Goal: Information Seeking & Learning: Learn about a topic

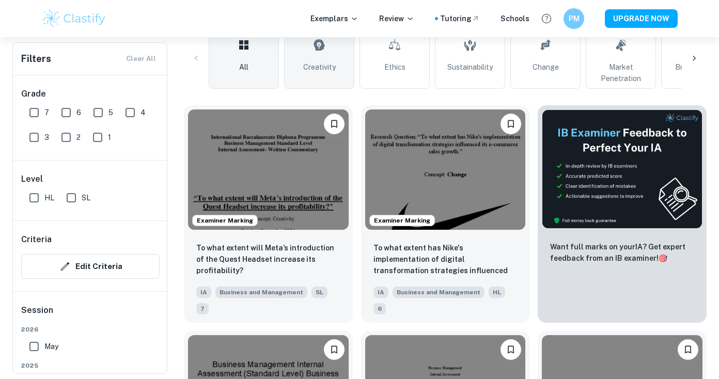
scroll to position [259, 0]
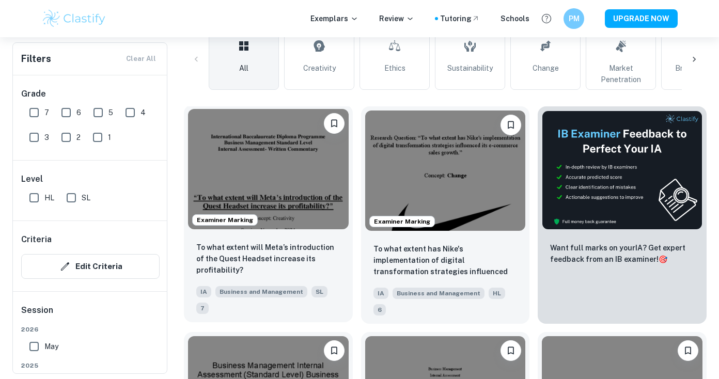
click at [268, 182] on img at bounding box center [268, 169] width 161 height 120
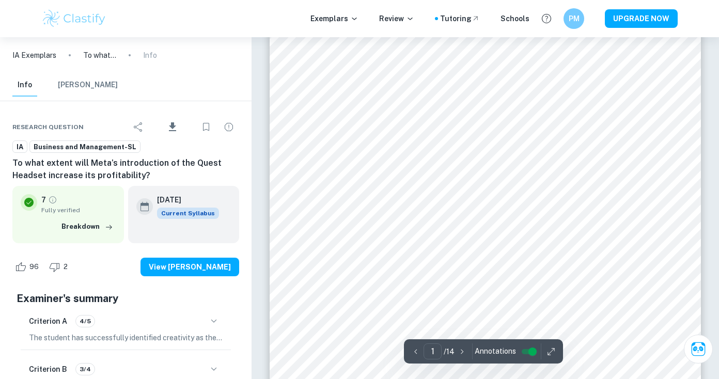
scroll to position [257, 1]
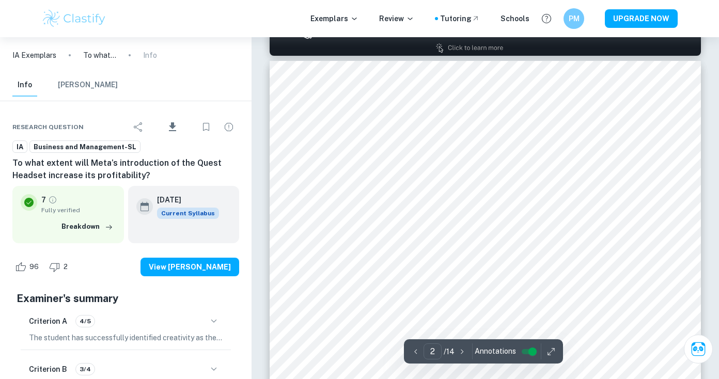
type input "1"
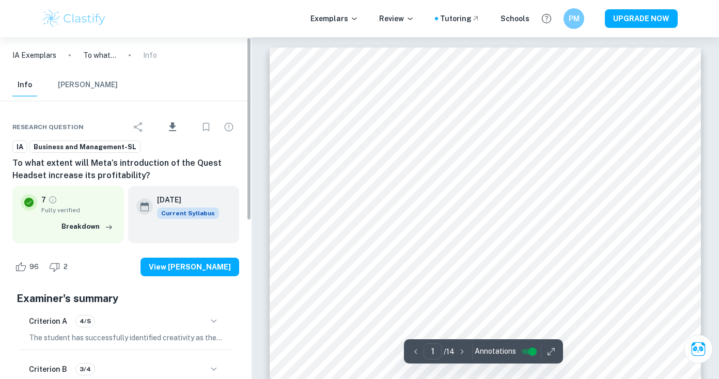
scroll to position [0, 0]
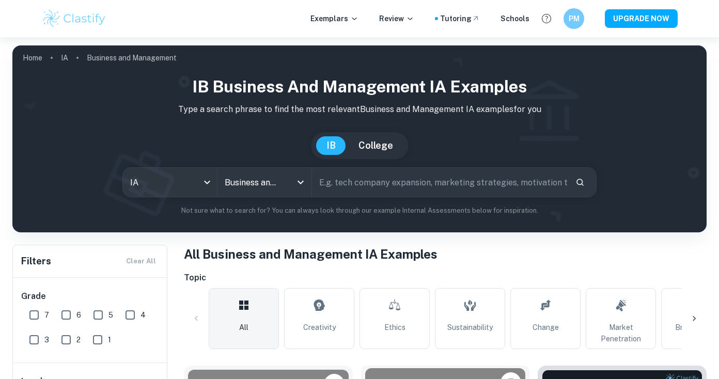
scroll to position [259, 0]
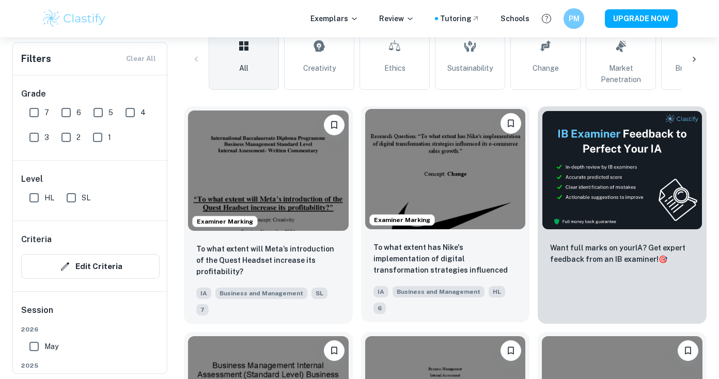
click at [441, 225] on img at bounding box center [445, 169] width 161 height 120
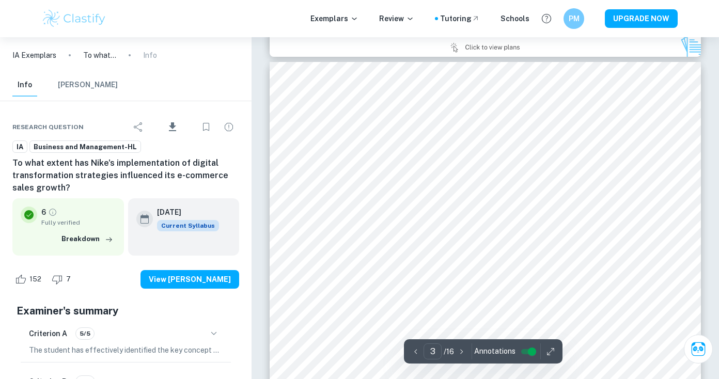
scroll to position [1233, 0]
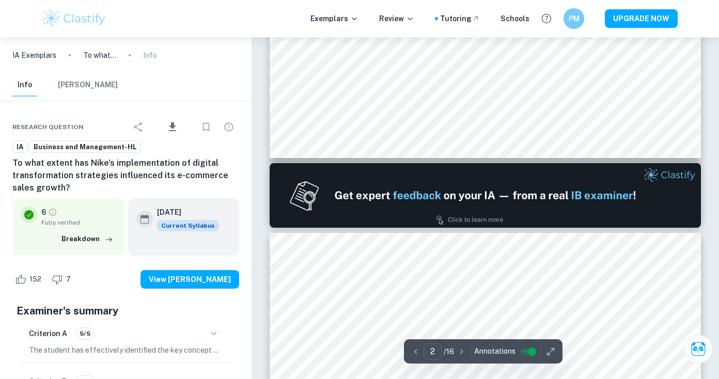
type input "1"
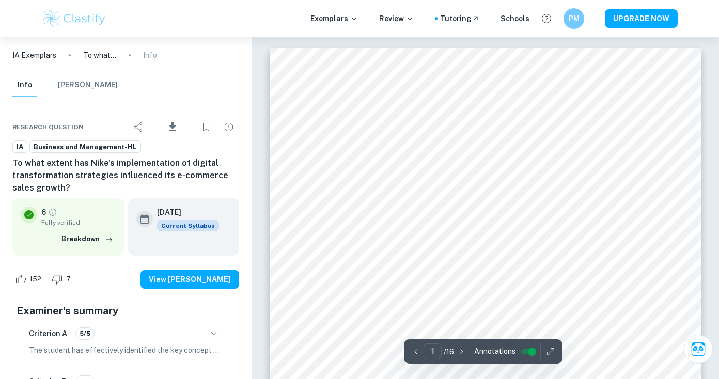
scroll to position [0, 0]
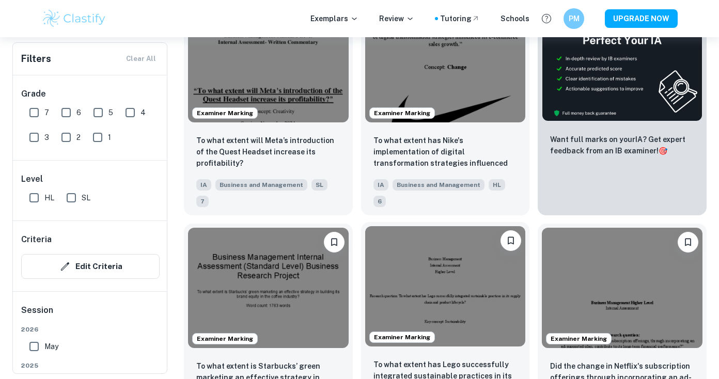
scroll to position [367, 0]
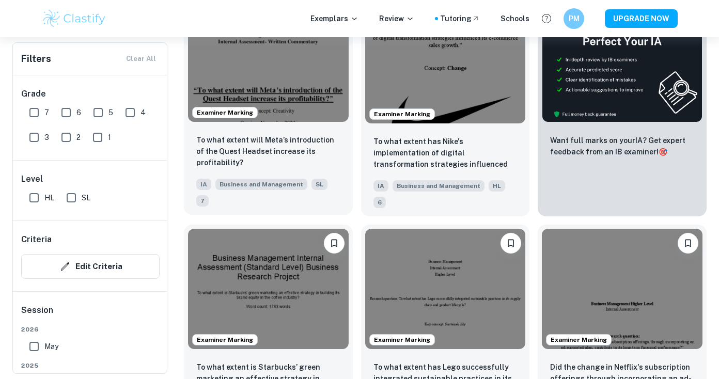
click at [278, 96] on img at bounding box center [268, 62] width 161 height 120
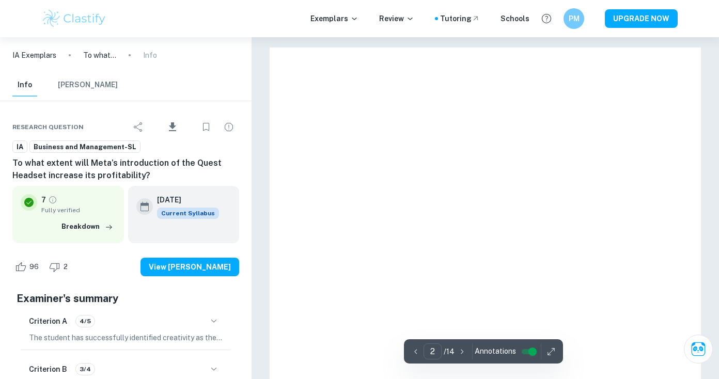
type input "1"
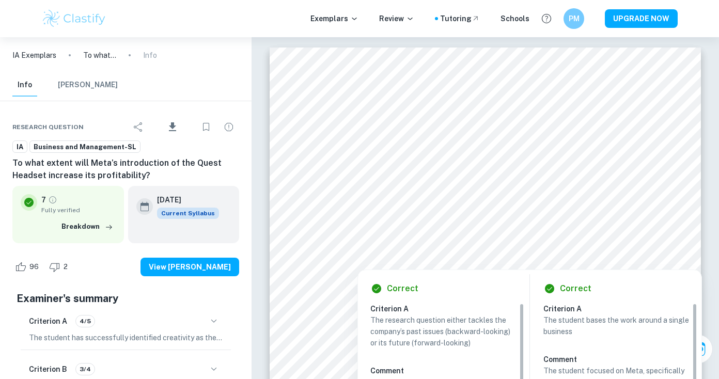
drag, startPoint x: 388, startPoint y: 239, endPoint x: 425, endPoint y: 249, distance: 38.0
click at [425, 249] on div at bounding box center [485, 239] width 321 height 19
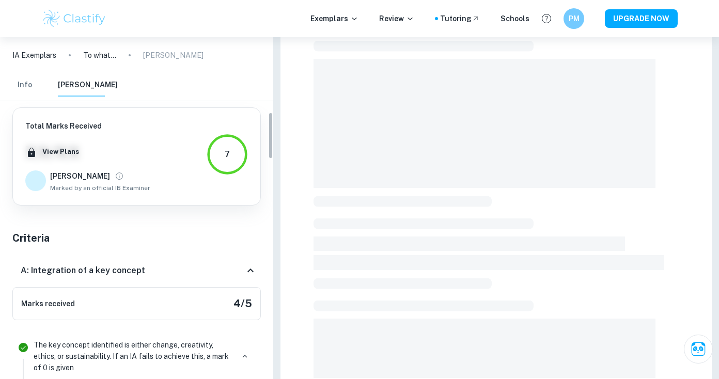
scroll to position [547, 0]
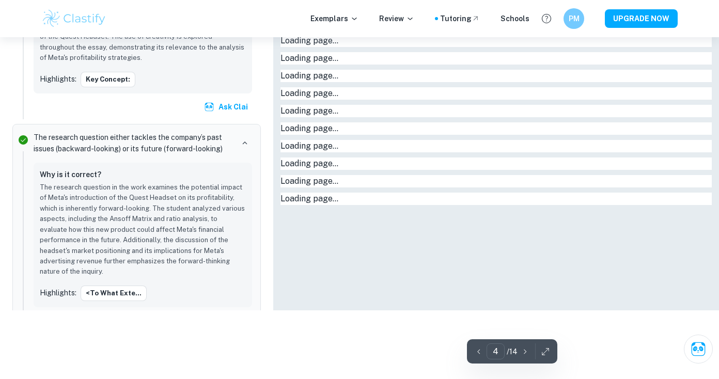
type input "1"
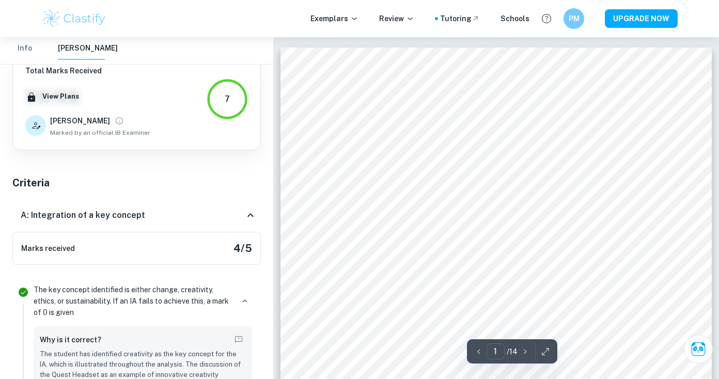
scroll to position [0, 0]
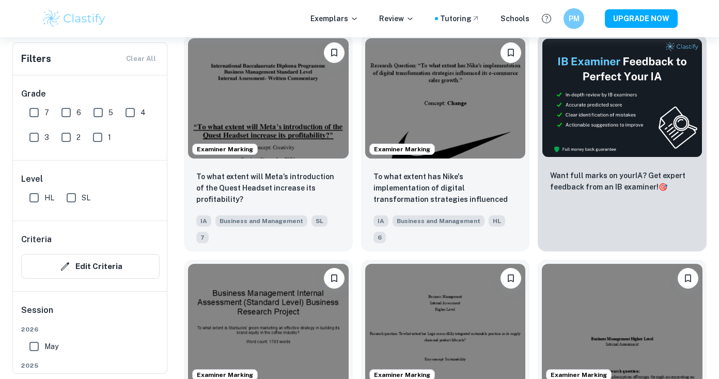
scroll to position [271, 0]
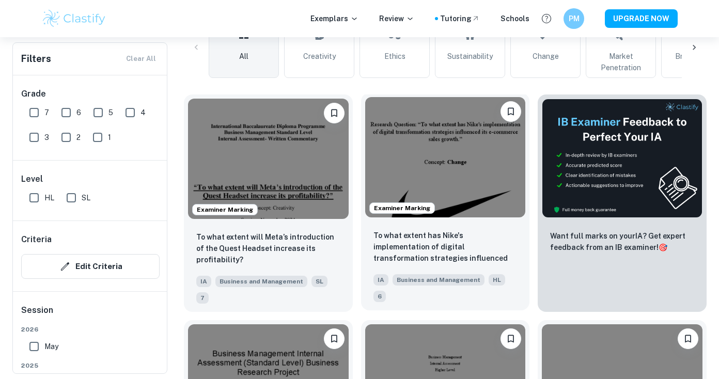
click at [426, 163] on img at bounding box center [445, 157] width 161 height 120
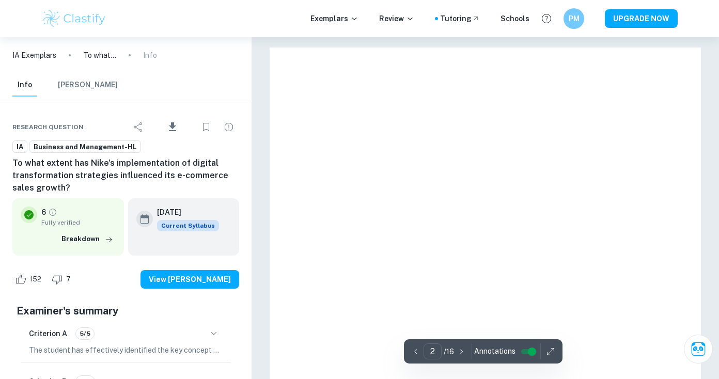
type input "1"
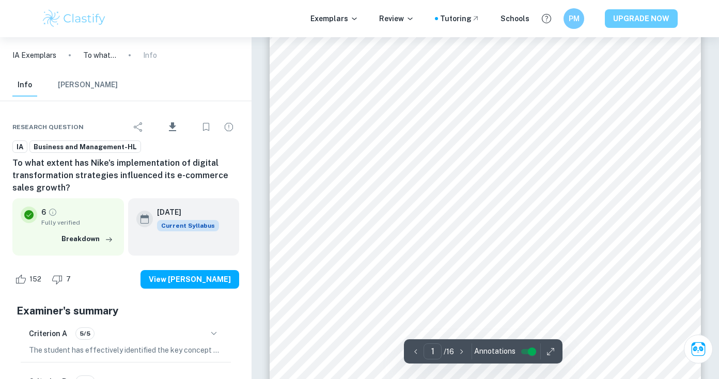
scroll to position [50, 0]
